Goal: Task Accomplishment & Management: Use online tool/utility

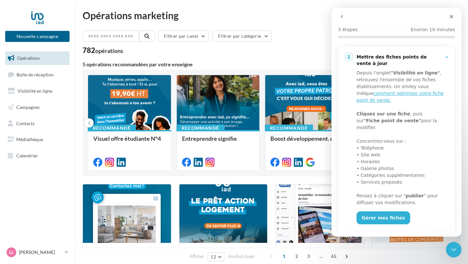
scroll to position [68, 0]
click at [379, 212] on link "Gérer mes fiches" at bounding box center [384, 217] width 54 height 13
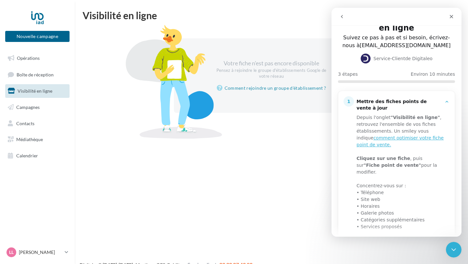
scroll to position [20, 0]
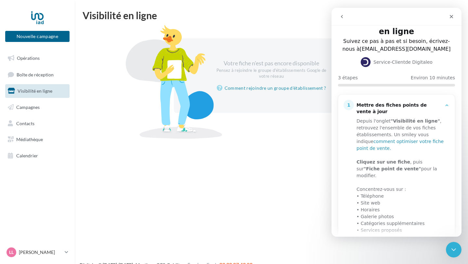
click at [403, 140] on link "comment optimiser votre fiche point de vente." at bounding box center [400, 145] width 87 height 12
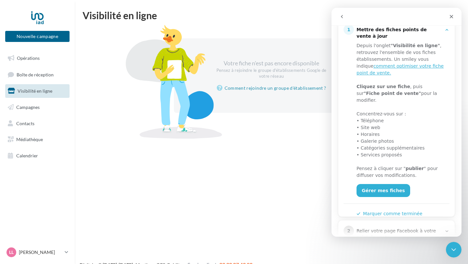
scroll to position [139, 0]
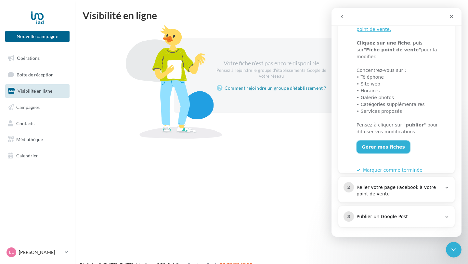
click at [381, 143] on link "Gérer mes fiches" at bounding box center [384, 147] width 54 height 13
click at [374, 141] on link "Gérer mes fiches" at bounding box center [384, 147] width 54 height 13
click at [216, 158] on div "Nouvelle campagne Nouvelle campagne Opérations Boîte de réception Visibilité en…" at bounding box center [234, 142] width 468 height 264
click at [46, 94] on span "Visibilité en ligne" at bounding box center [35, 91] width 35 height 6
